Goal: Information Seeking & Learning: Learn about a topic

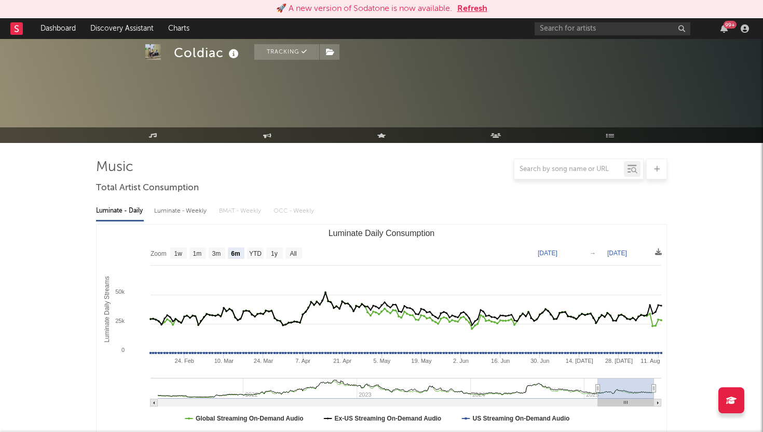
select select "6m"
select select "1w"
click at [475, 10] on button "Refresh" at bounding box center [472, 9] width 30 height 12
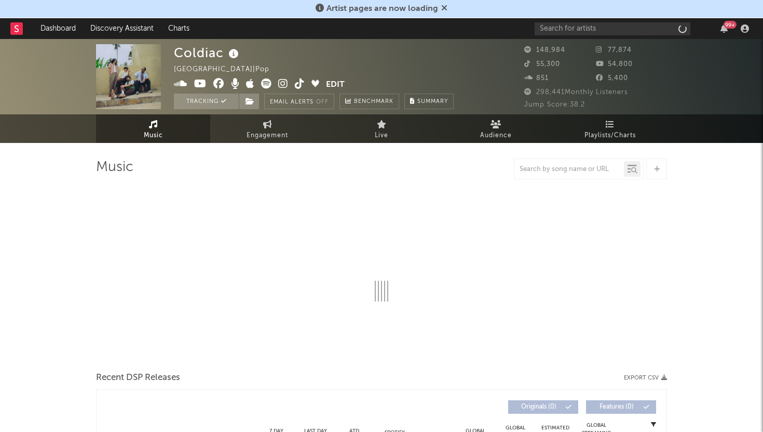
select select "6m"
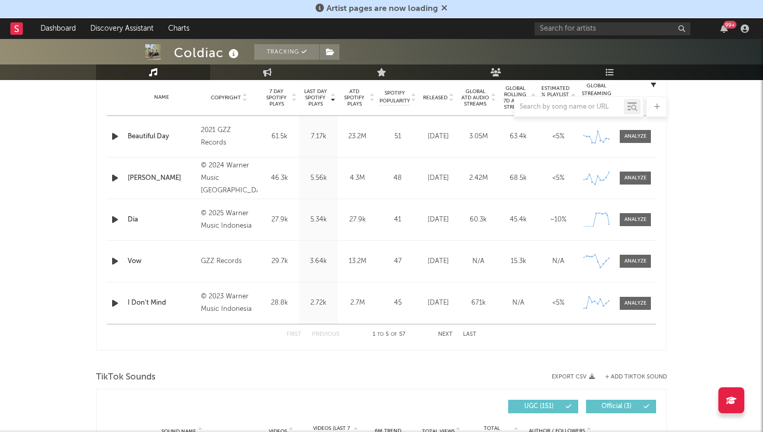
scroll to position [373, 0]
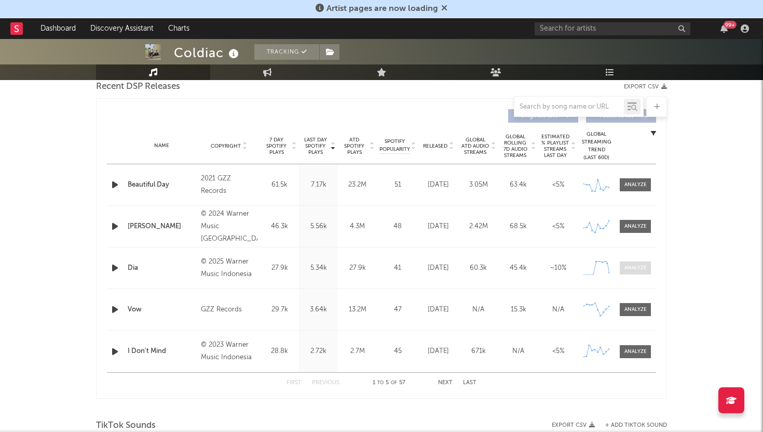
click at [635, 265] on div at bounding box center [636, 268] width 22 height 8
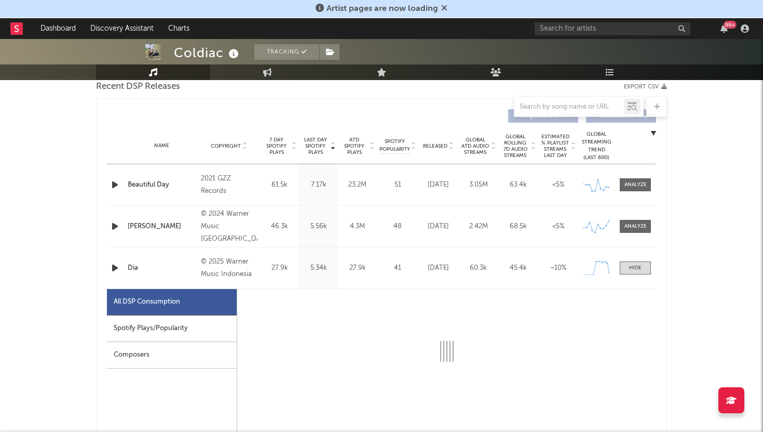
click at [146, 324] on div "Spotify Plays/Popularity" at bounding box center [172, 328] width 130 height 26
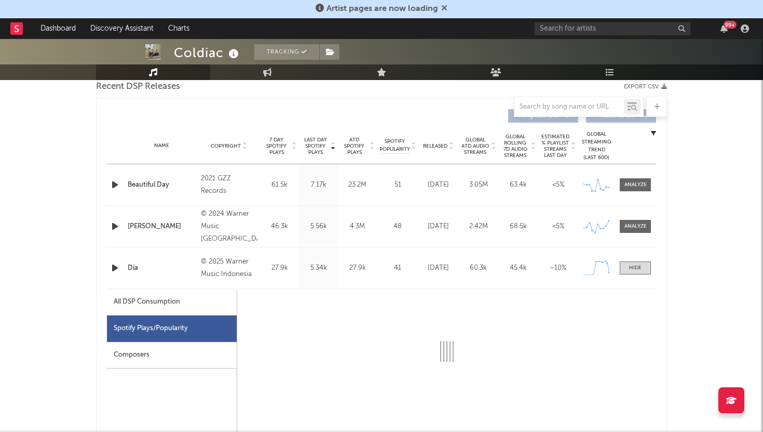
select select "1w"
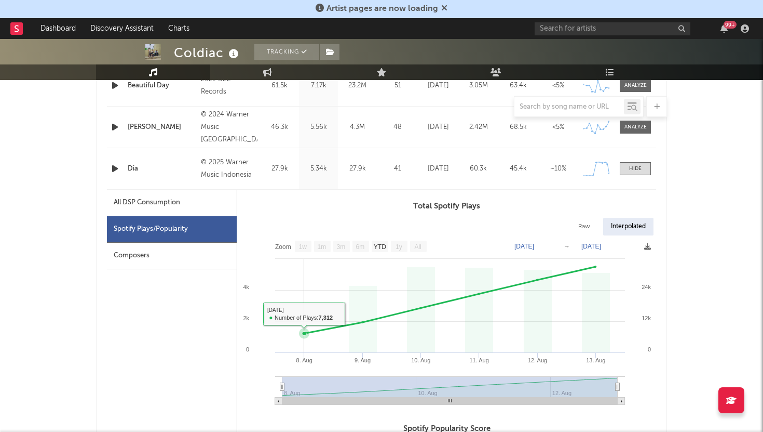
scroll to position [451, 0]
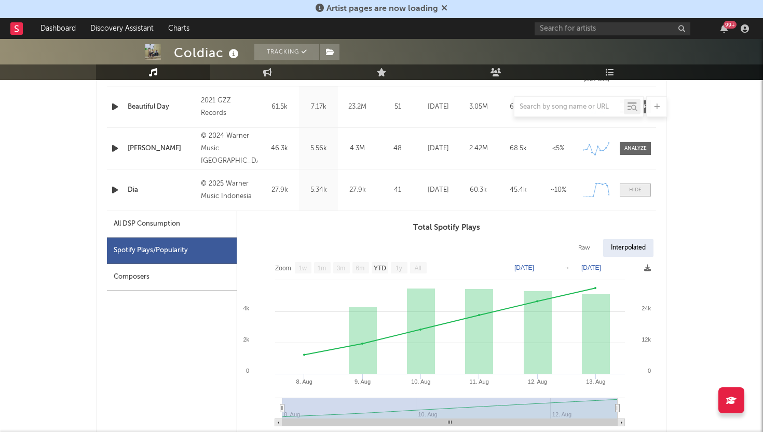
click at [630, 192] on div at bounding box center [635, 190] width 12 height 8
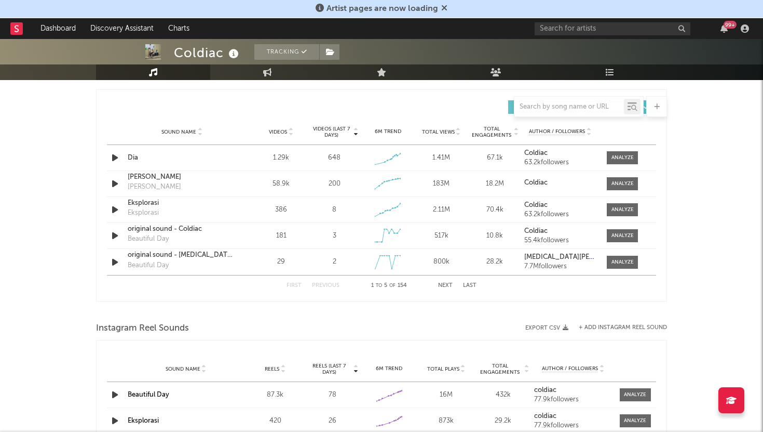
scroll to position [709, 0]
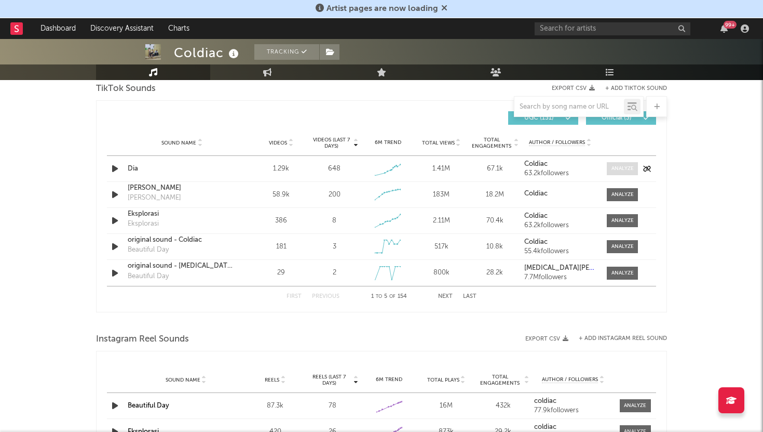
click at [612, 164] on span at bounding box center [622, 168] width 31 height 13
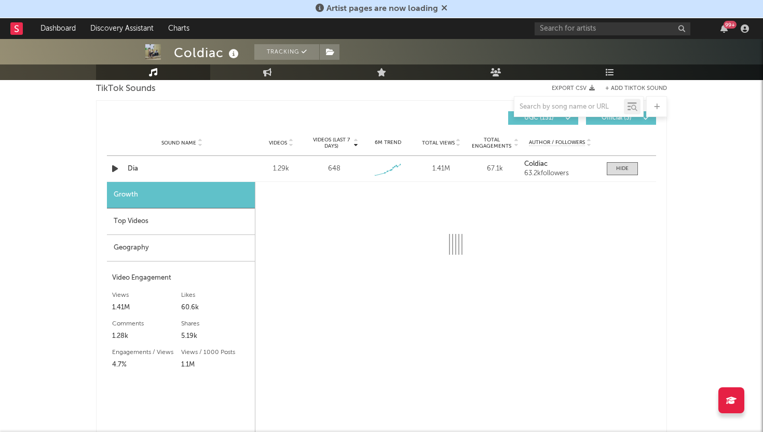
click at [191, 223] on div "Top Videos" at bounding box center [181, 221] width 148 height 26
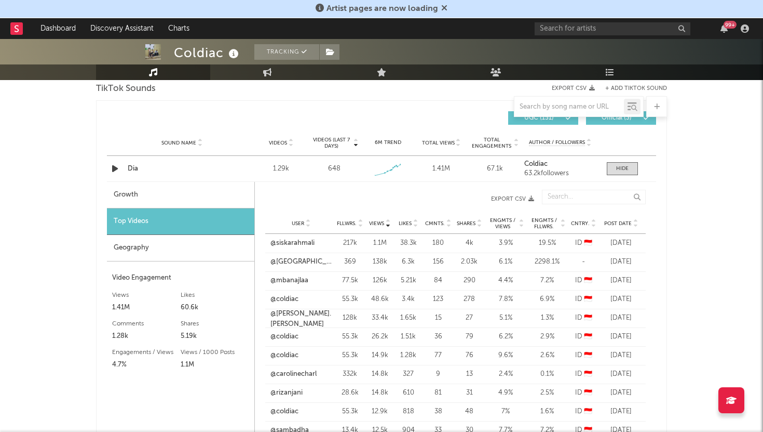
click at [617, 218] on div "User Fllwrs. Views Likes Cmnts. Shares Engmts / Views Engmts / Fllwrs. Cntry. P…" at bounding box center [455, 223] width 381 height 21
click at [625, 221] on span "Post Date" at bounding box center [618, 223] width 28 height 6
click at [296, 299] on link "@monica.ardhea.asm7" at bounding box center [301, 299] width 61 height 10
click at [308, 318] on link "@mythalestari29" at bounding box center [297, 318] width 52 height 10
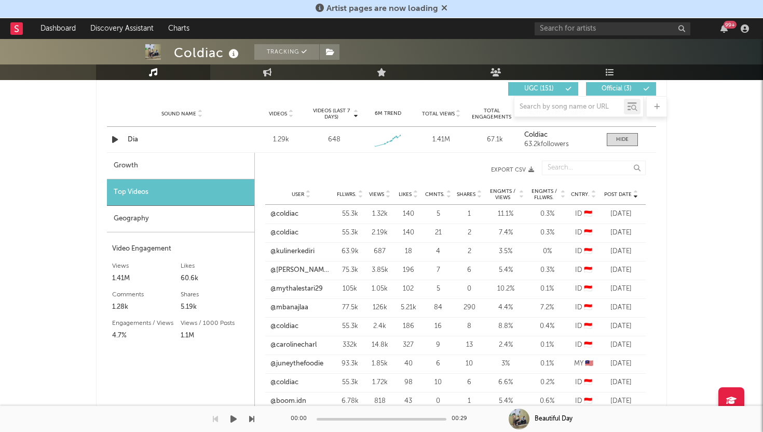
scroll to position [753, 0]
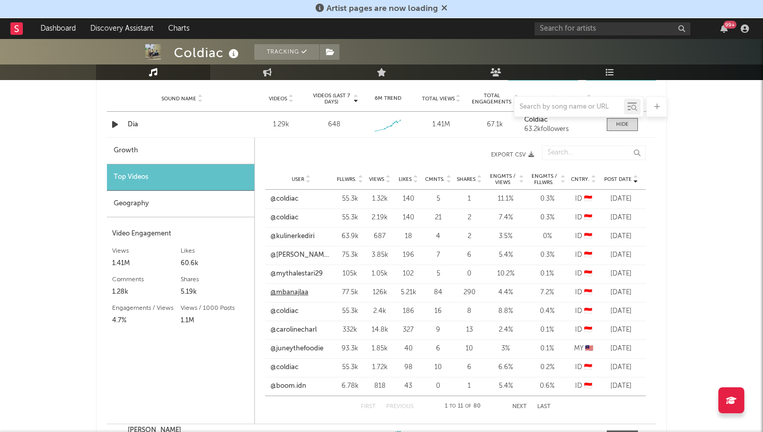
click at [297, 294] on link "@mbanajlaa" at bounding box center [290, 292] width 38 height 10
click at [298, 291] on link "@mbanajlaa" at bounding box center [290, 292] width 38 height 10
click at [302, 328] on link "@carolinecharl" at bounding box center [294, 330] width 46 height 10
click at [293, 351] on link "@juneythefoodie" at bounding box center [297, 348] width 53 height 10
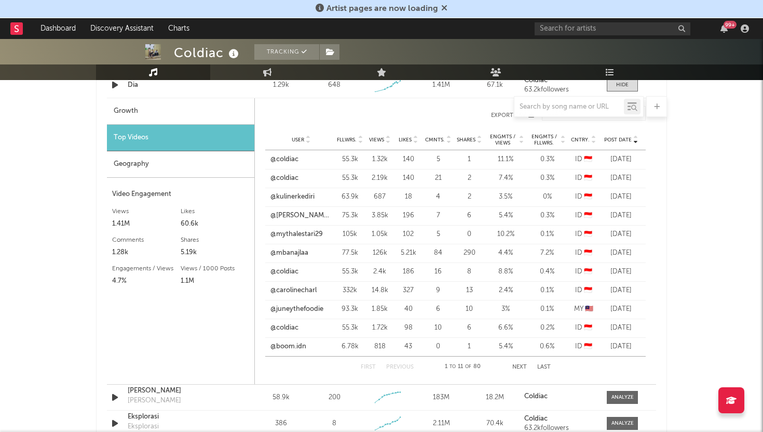
scroll to position [795, 0]
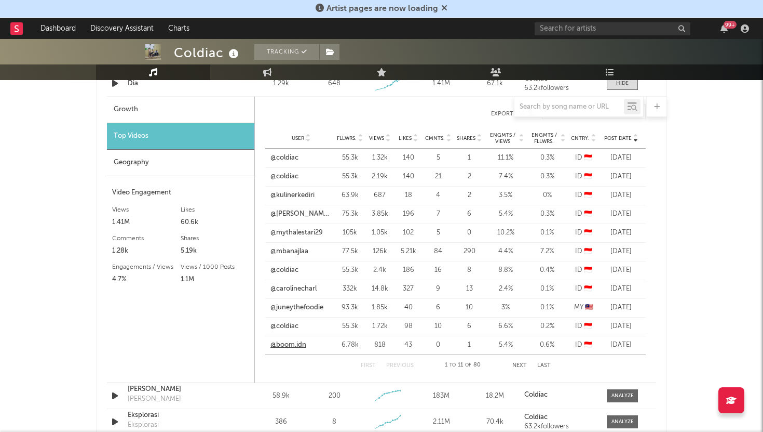
click at [291, 346] on link "@boom.idn" at bounding box center [289, 345] width 36 height 10
click at [383, 137] on span "Views" at bounding box center [376, 138] width 15 height 6
click at [314, 159] on link "@siskarahmali" at bounding box center [293, 158] width 44 height 10
click at [310, 156] on link "@siskarahmali" at bounding box center [293, 158] width 44 height 10
click at [318, 175] on link "@jalanjalanbibu" at bounding box center [301, 176] width 61 height 10
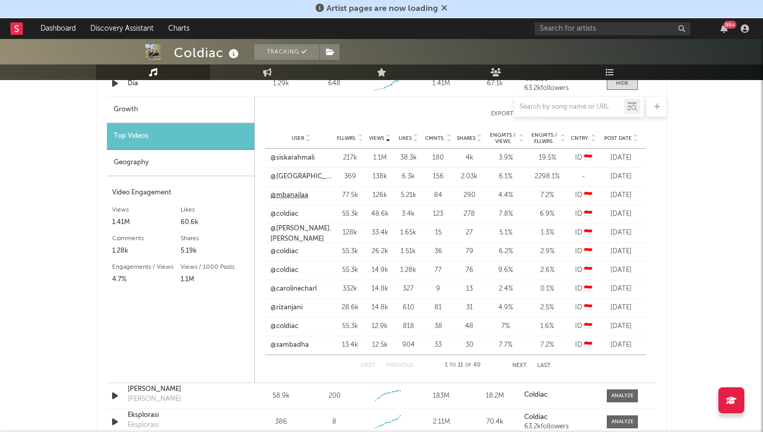
click at [301, 196] on link "@mbanajlaa" at bounding box center [290, 195] width 38 height 10
